Goal: Information Seeking & Learning: Learn about a topic

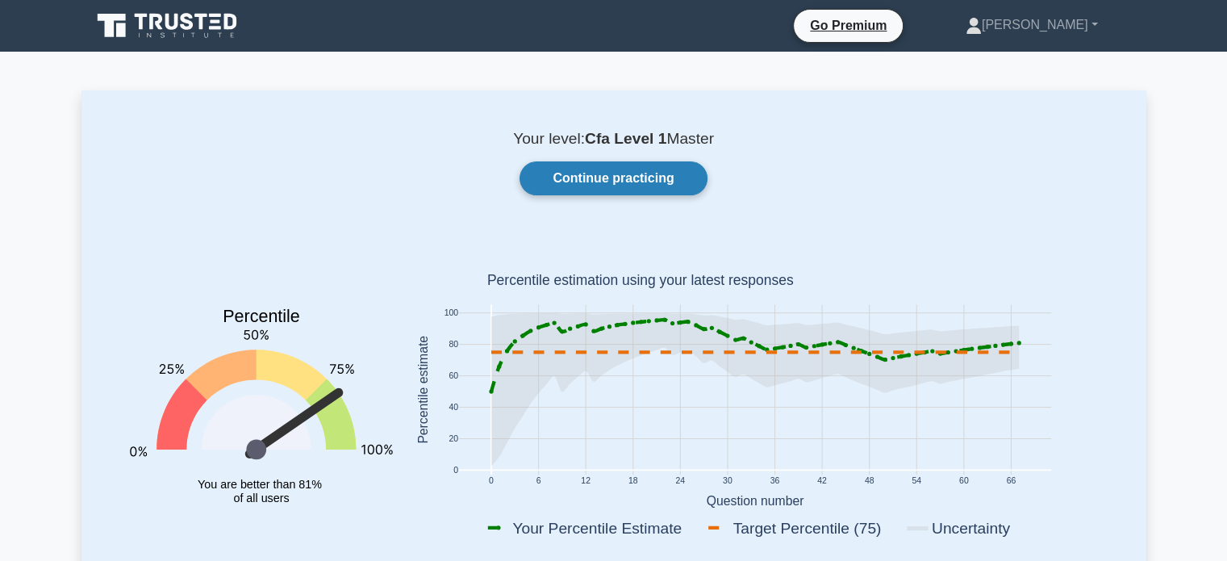
click at [661, 165] on link "Continue practicing" at bounding box center [613, 178] width 187 height 34
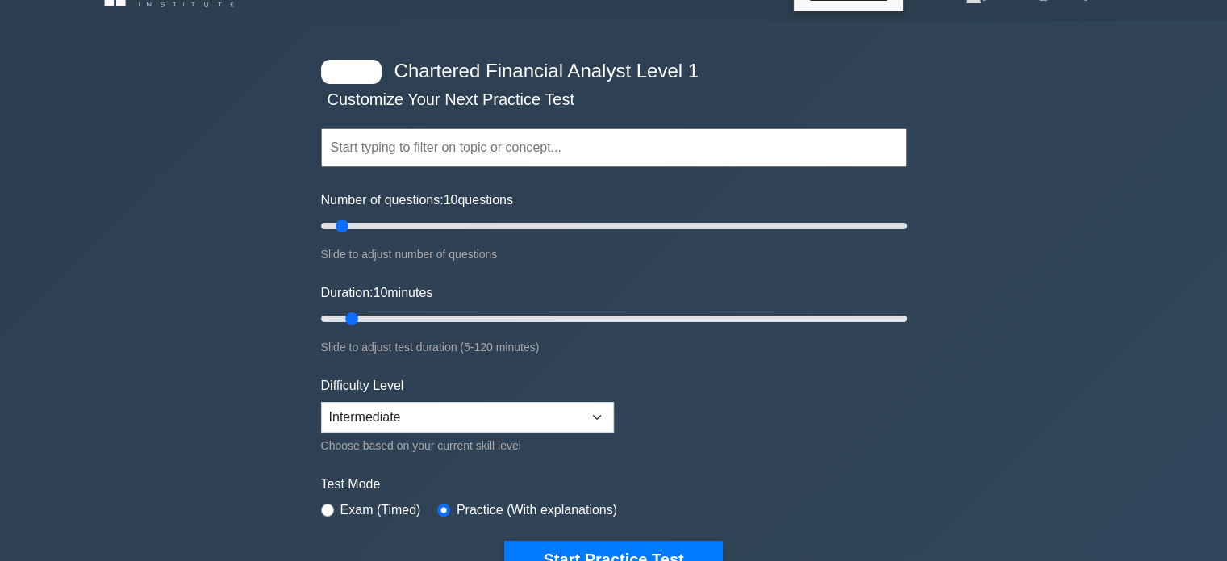
scroll to position [31, 0]
click at [624, 151] on input "text" at bounding box center [614, 146] width 586 height 39
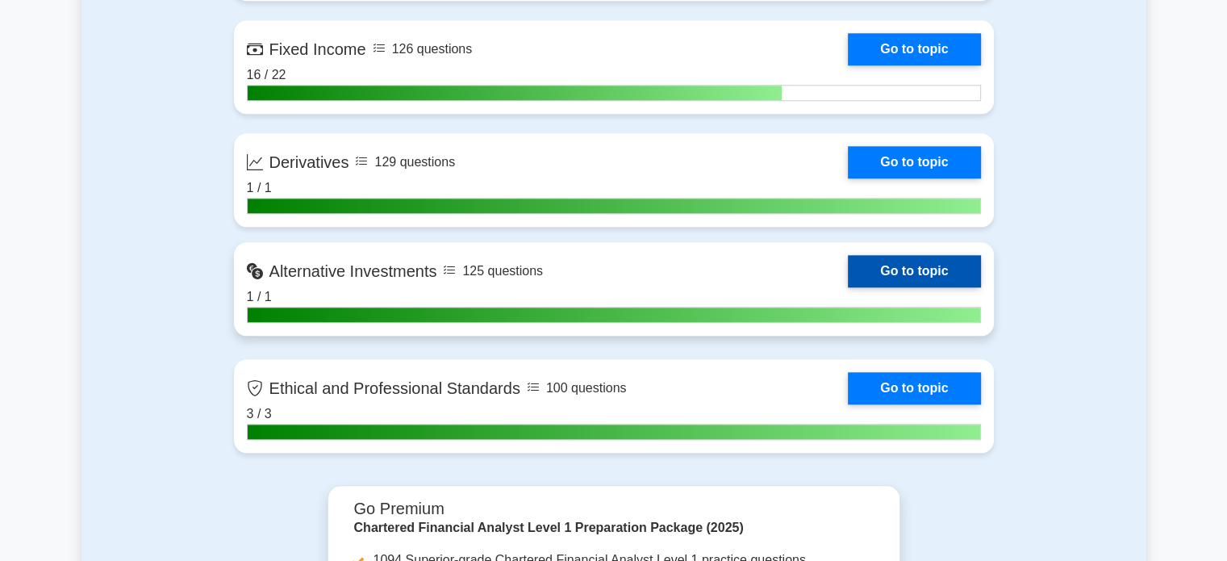
scroll to position [1734, 0]
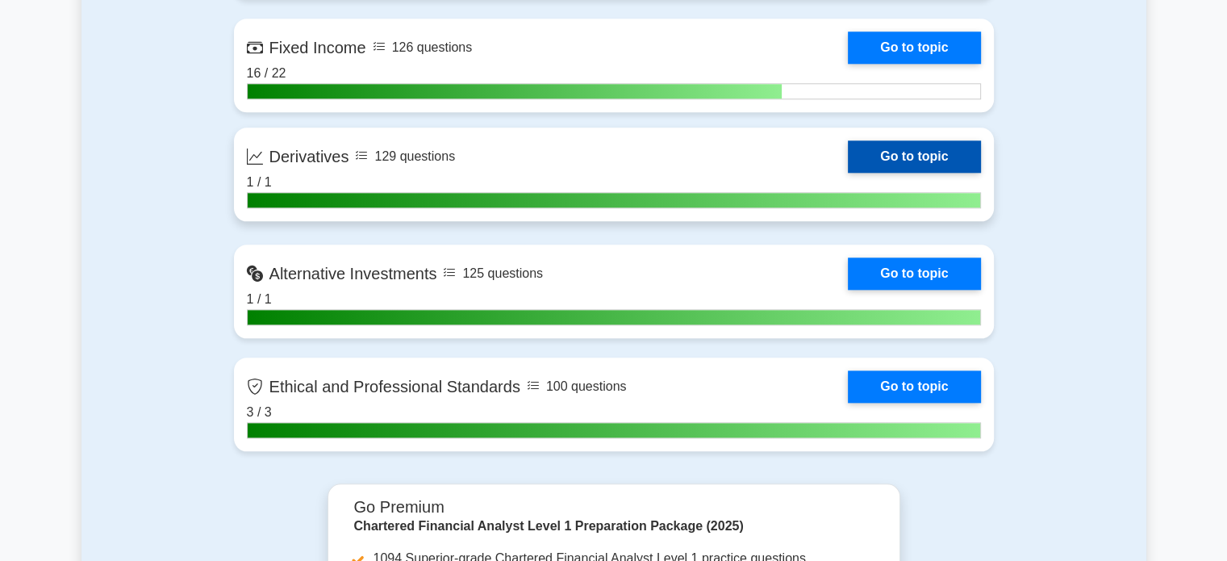
click at [886, 162] on link "Go to topic" at bounding box center [914, 156] width 132 height 32
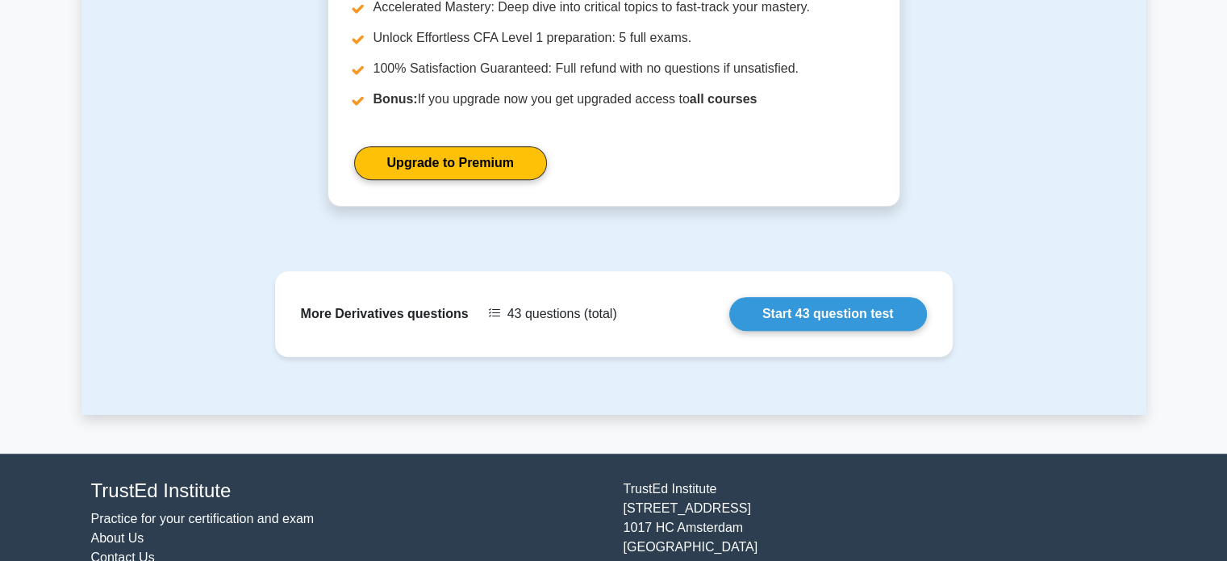
scroll to position [1154, 0]
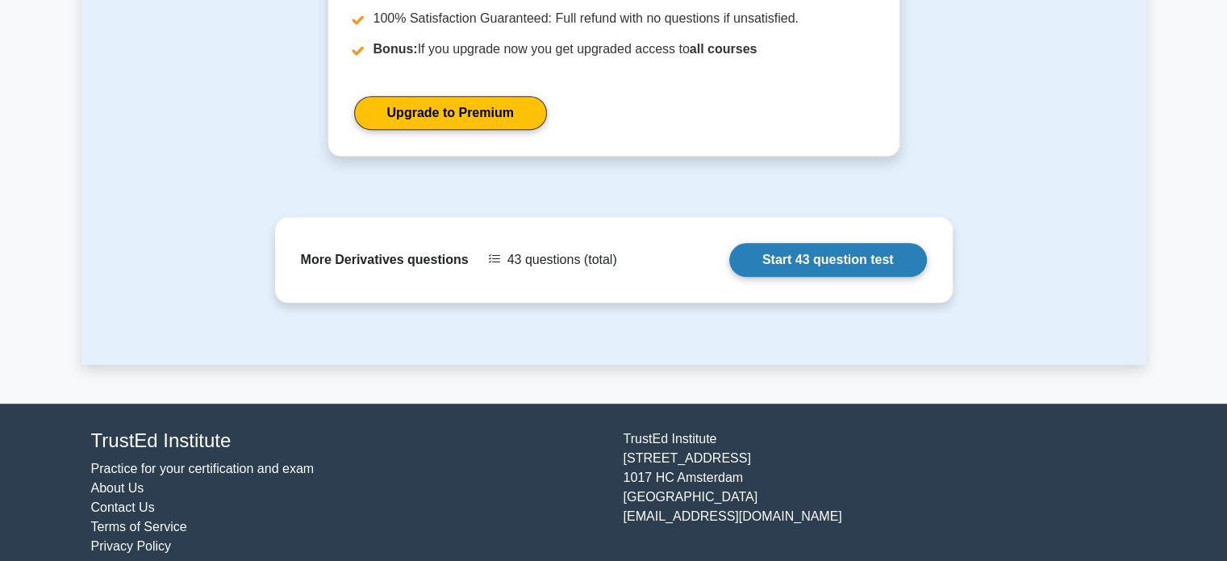
click at [843, 243] on link "Start 43 question test" at bounding box center [828, 260] width 198 height 34
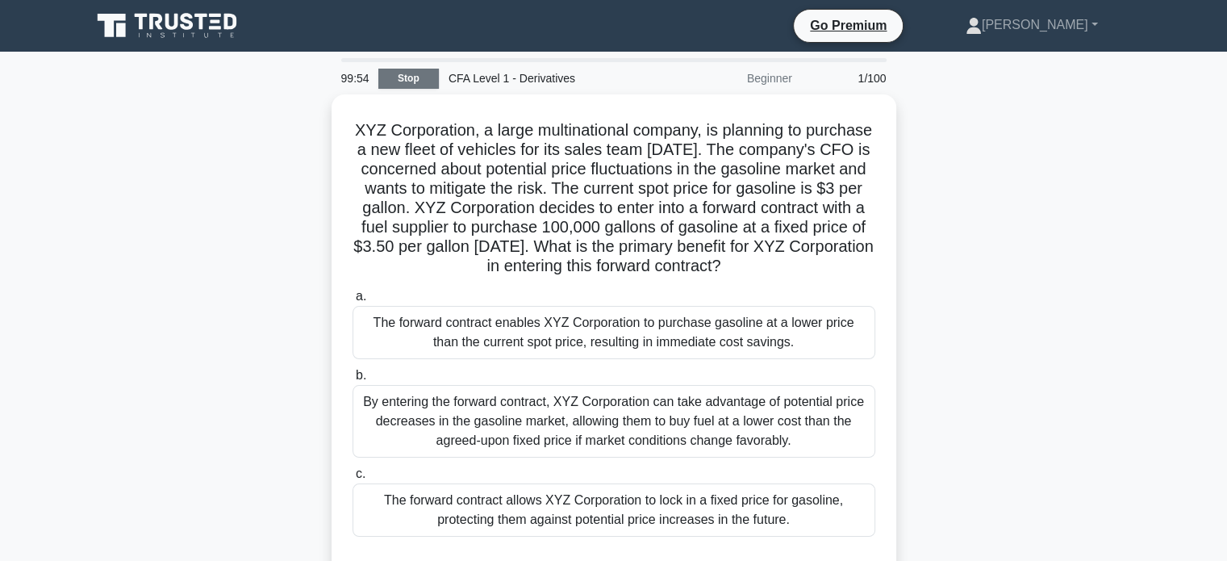
click at [402, 81] on link "Stop" at bounding box center [408, 79] width 61 height 20
